Goal: Information Seeking & Learning: Check status

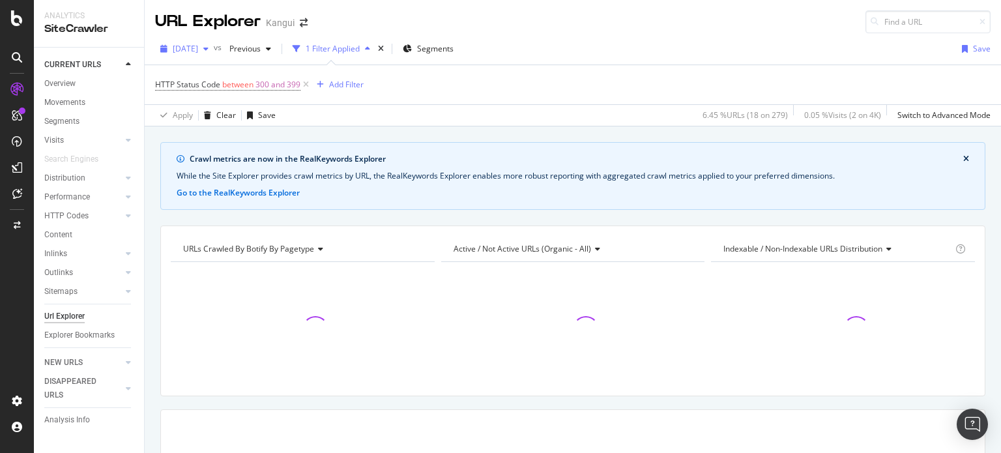
click at [198, 51] on span "[DATE]" at bounding box center [185, 48] width 25 height 11
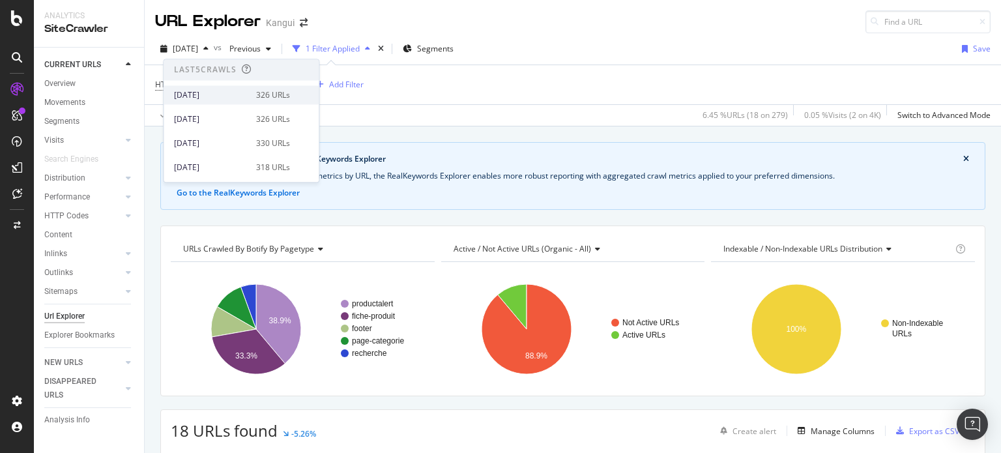
click at [255, 89] on div "[DATE] 326 URLs" at bounding box center [232, 95] width 116 height 12
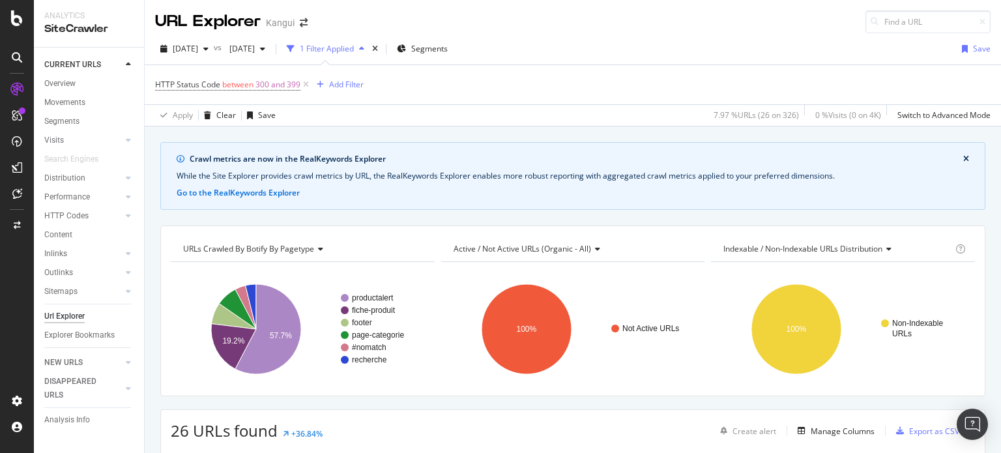
click at [960, 164] on button "close banner" at bounding box center [966, 159] width 12 height 17
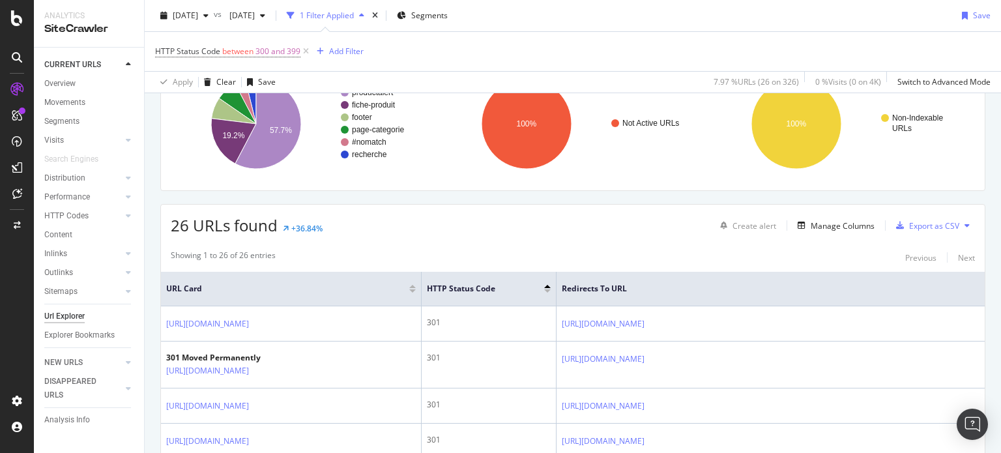
scroll to position [80, 0]
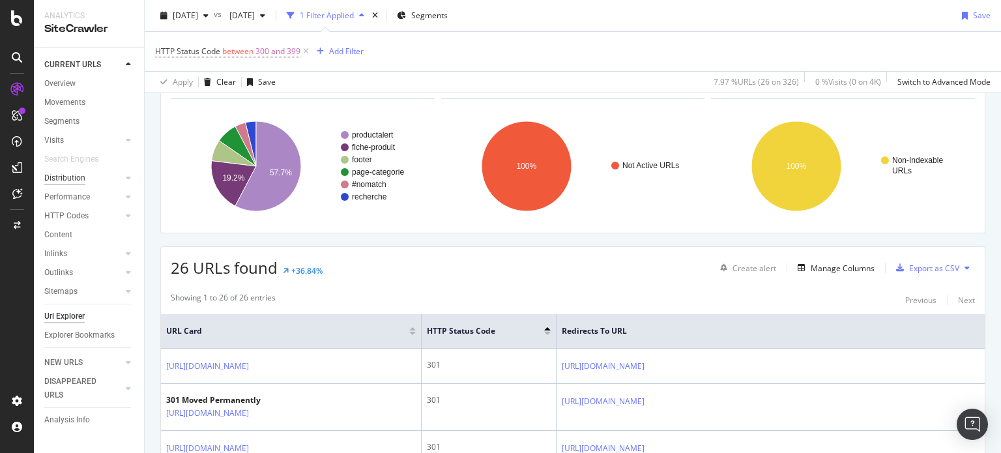
click at [71, 177] on div "Distribution" at bounding box center [64, 178] width 41 height 14
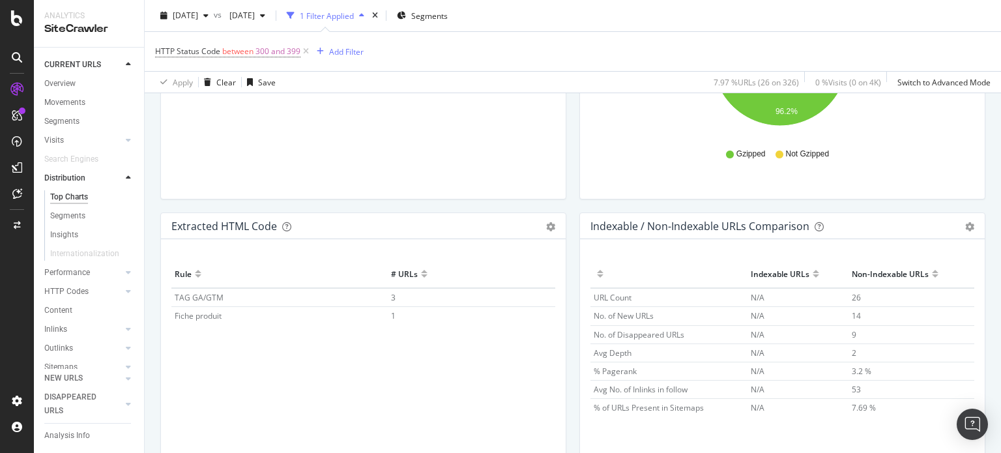
scroll to position [2027, 0]
